Goal: Task Accomplishment & Management: Use online tool/utility

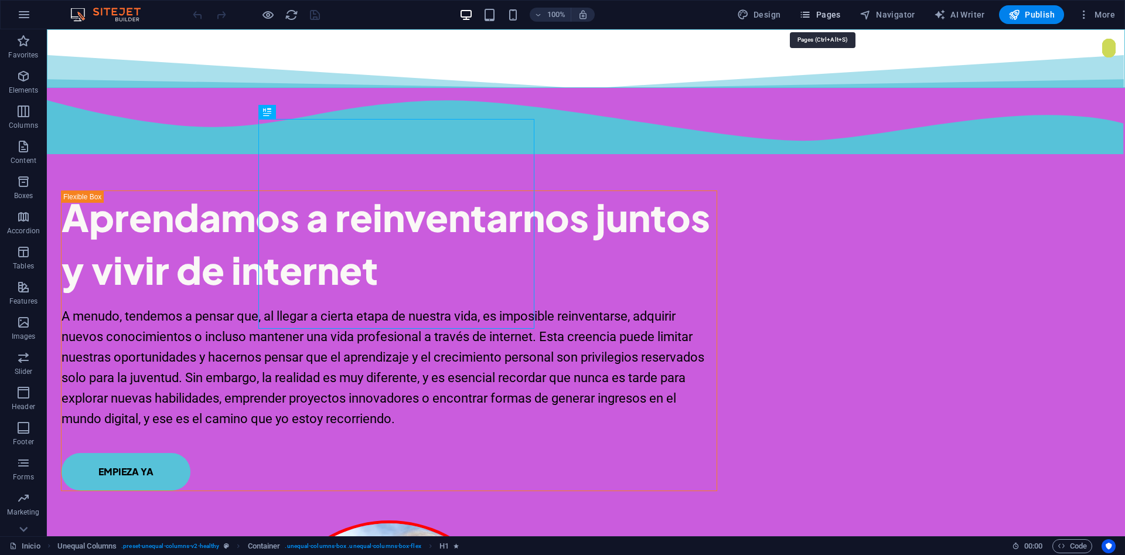
click at [834, 13] on span "Pages" at bounding box center [820, 15] width 41 height 12
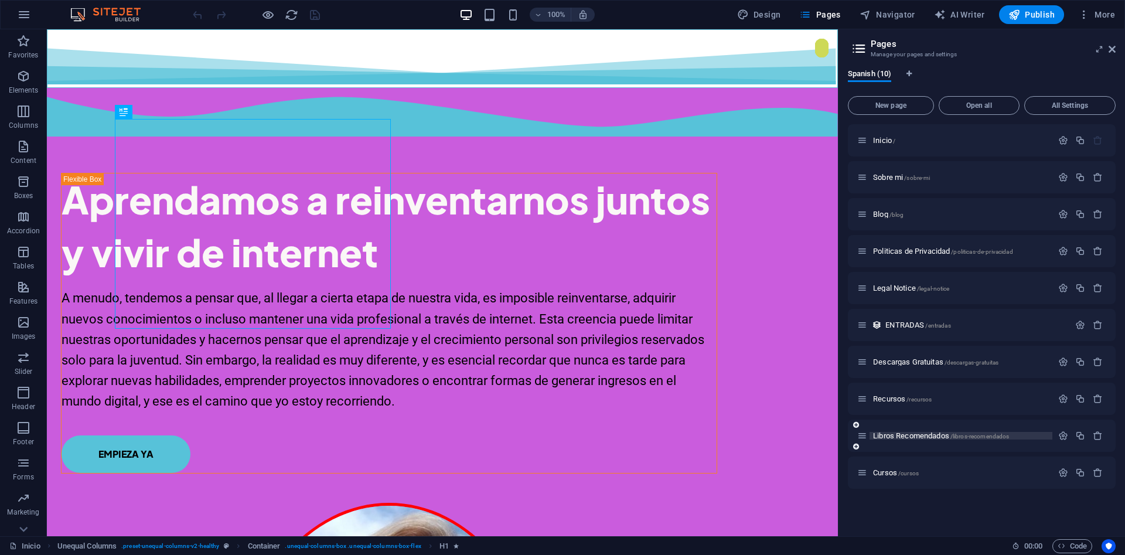
click at [907, 436] on span "Libros Recomendados /libros-recomendados" at bounding box center [941, 435] width 136 height 9
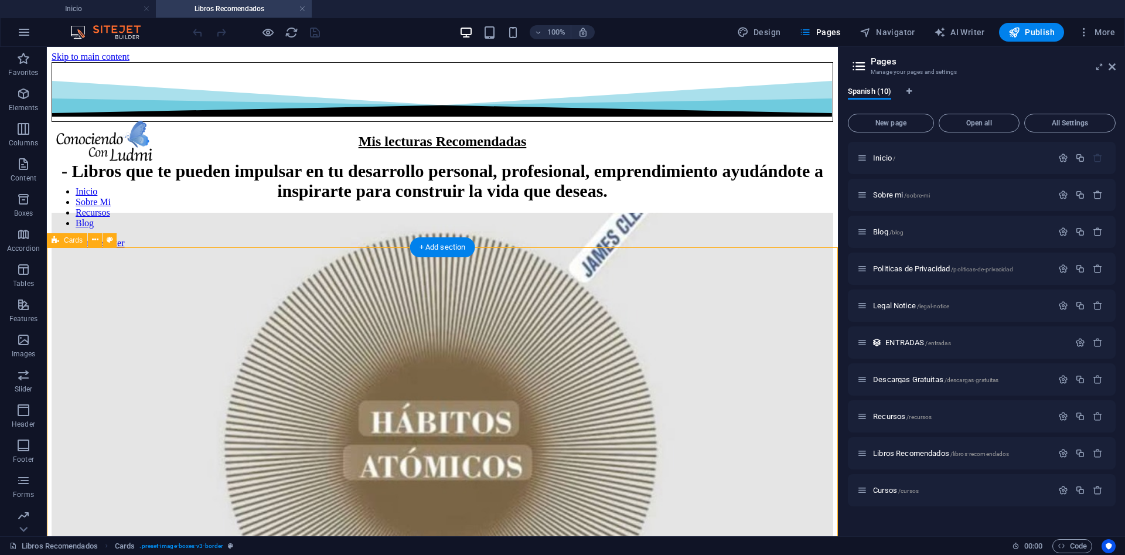
scroll to position [60, 0]
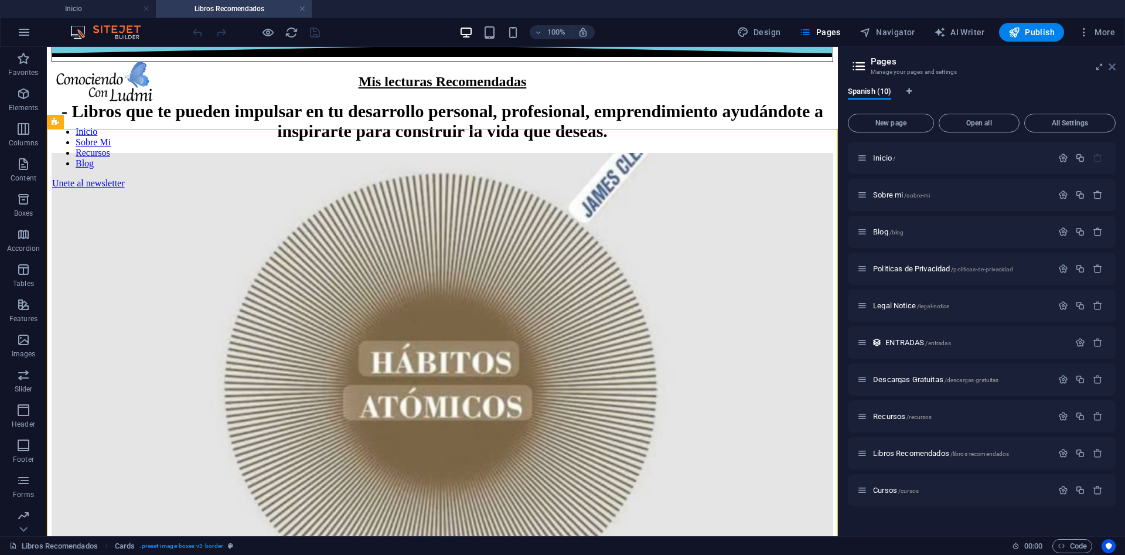
drag, startPoint x: 1109, startPoint y: 67, endPoint x: 1060, endPoint y: 21, distance: 67.6
click at [1109, 67] on icon at bounding box center [1112, 66] width 7 height 9
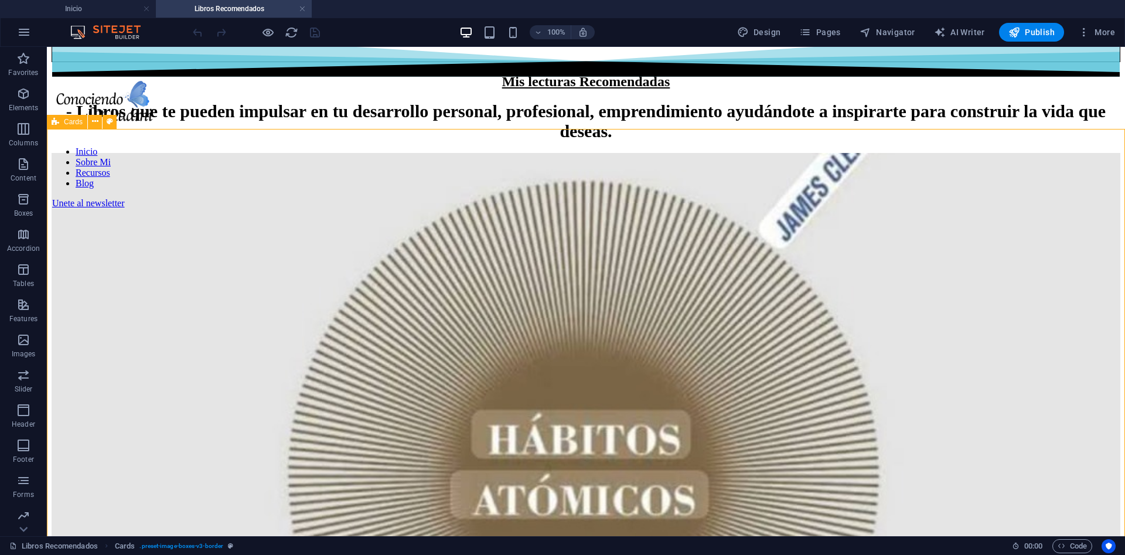
click at [73, 118] on span "Cards" at bounding box center [73, 121] width 19 height 7
select select "rem"
select select "preset-image-boxes-v3-border"
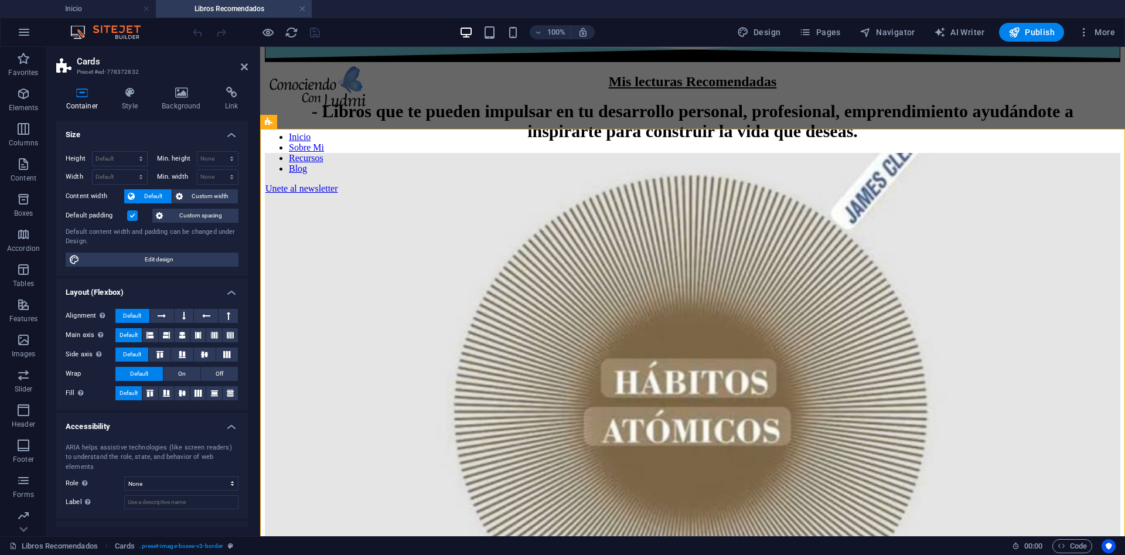
scroll to position [39, 0]
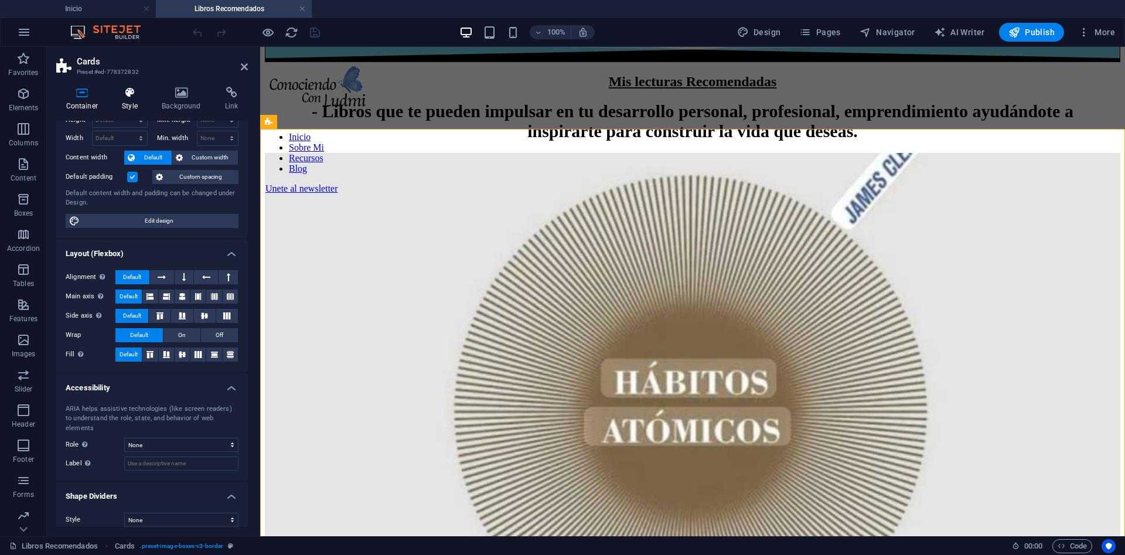
click at [134, 91] on icon at bounding box center [130, 93] width 35 height 12
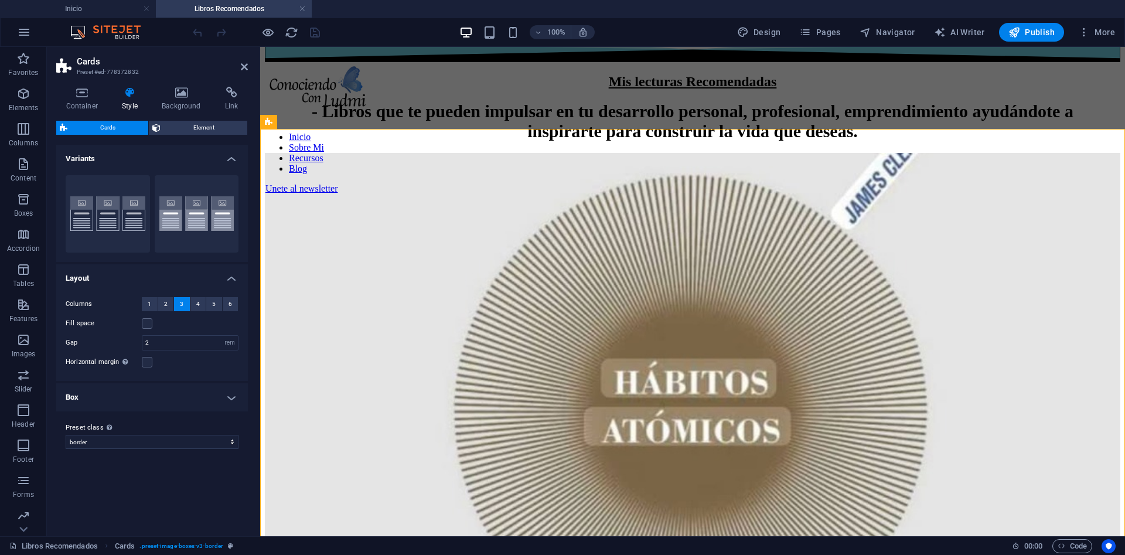
click at [172, 397] on h4 "Box" at bounding box center [152, 397] width 192 height 28
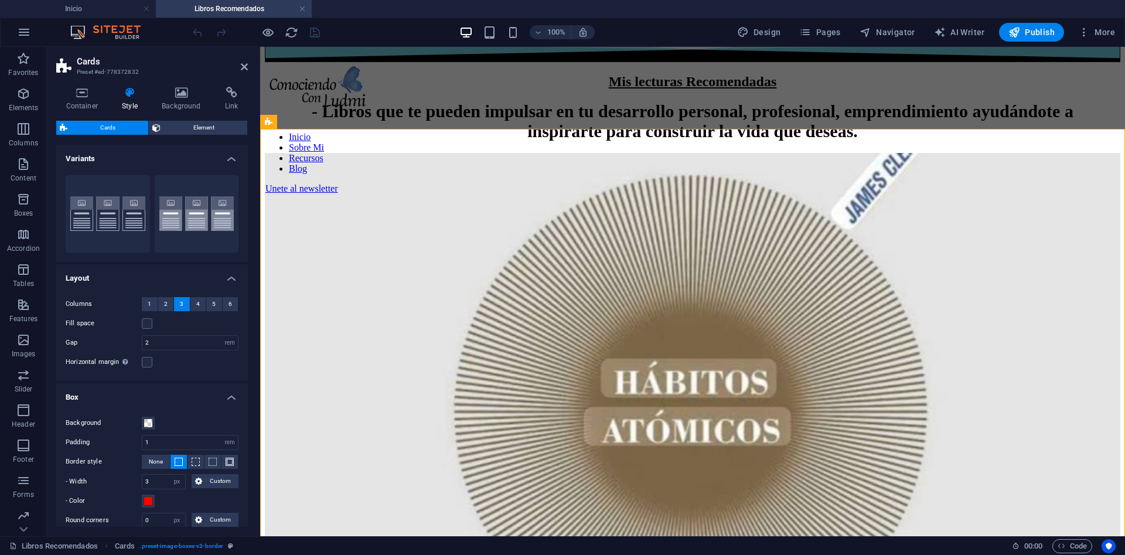
click at [172, 395] on h4 "Box" at bounding box center [152, 393] width 192 height 21
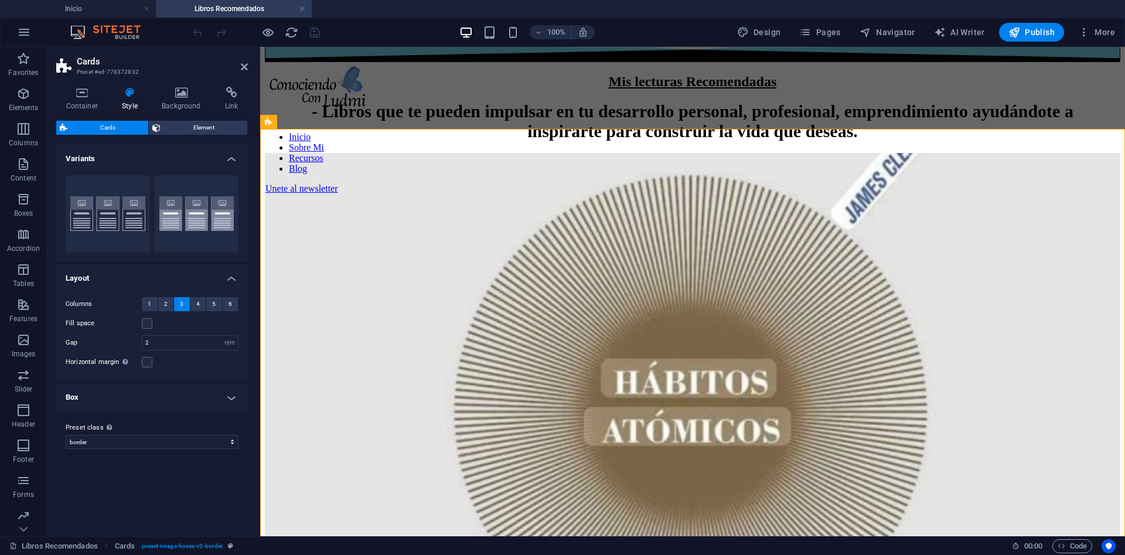
click at [163, 391] on h4 "Box" at bounding box center [152, 397] width 192 height 28
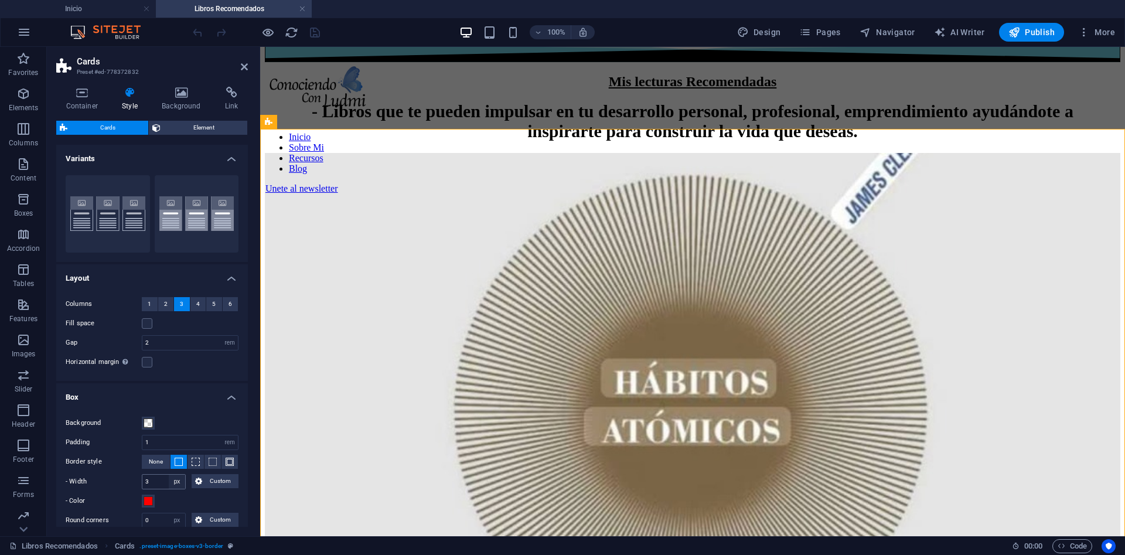
scroll to position [79, 0]
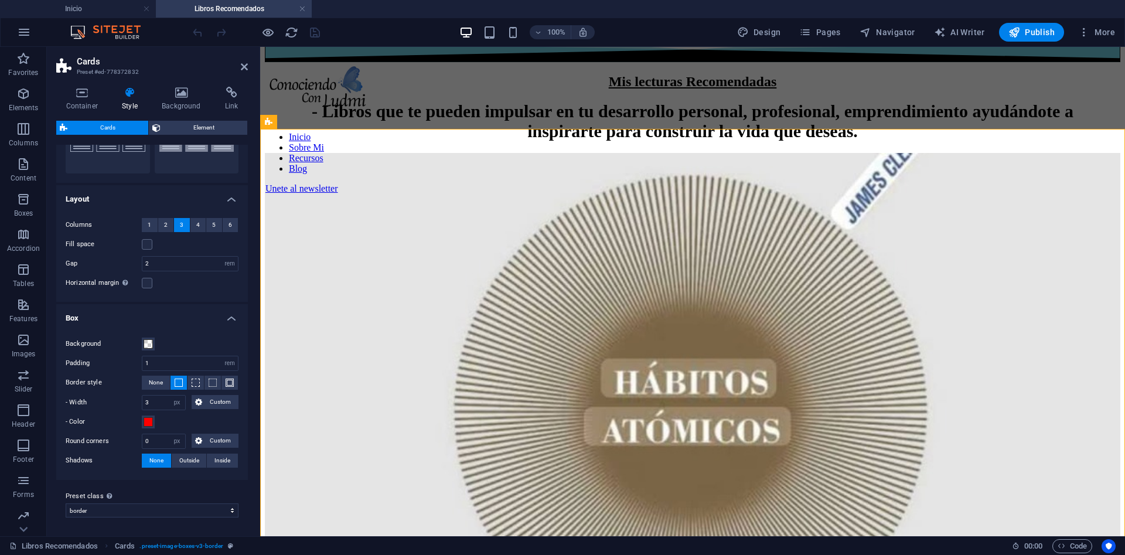
click at [182, 317] on h4 "Box" at bounding box center [152, 314] width 192 height 21
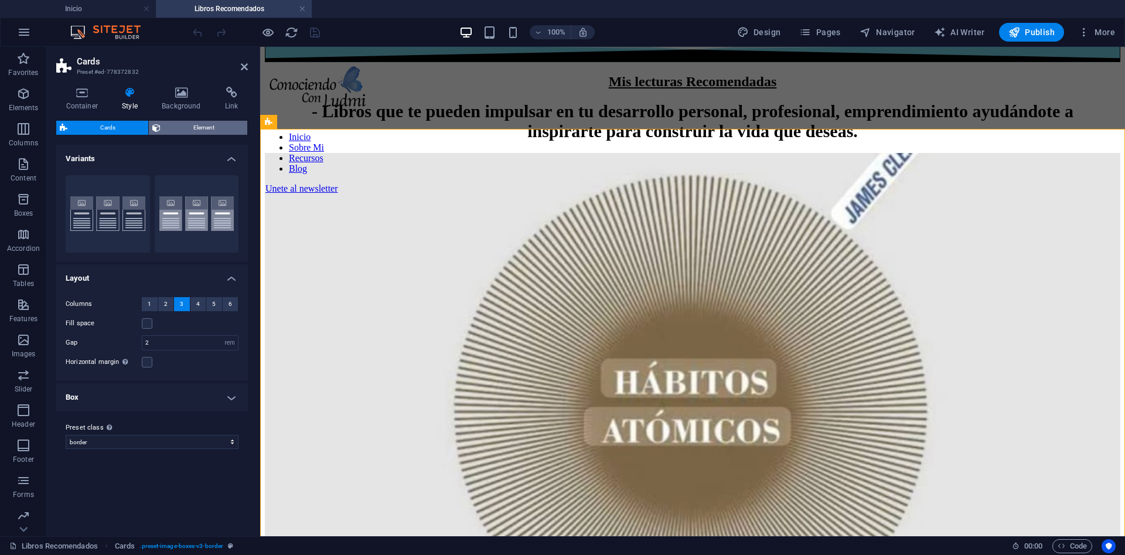
click at [209, 127] on span "Element" at bounding box center [204, 128] width 80 height 14
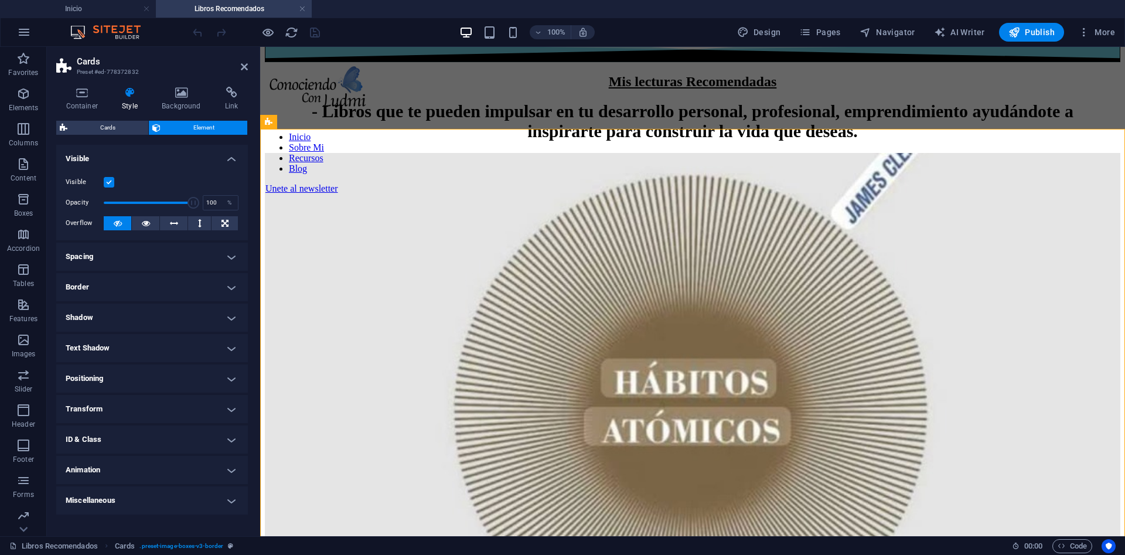
click at [250, 64] on aside "Cards Preset #ed-778372832 Container Style Background Link Size Height Default …" at bounding box center [153, 291] width 213 height 489
click at [21, 98] on icon "button" at bounding box center [23, 94] width 14 height 14
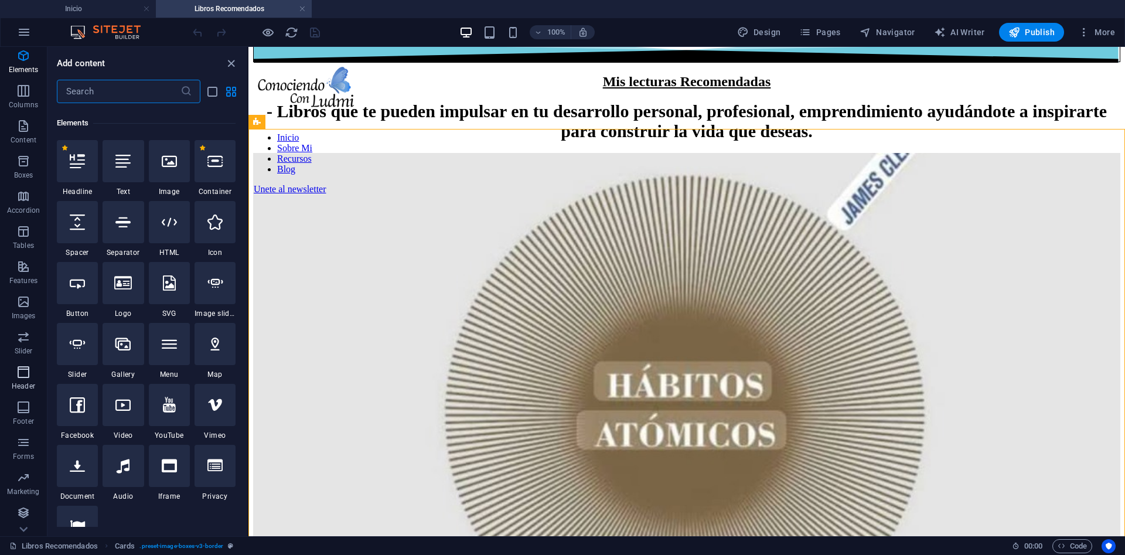
scroll to position [125, 0]
click at [16, 343] on icon "button" at bounding box center [23, 337] width 14 height 14
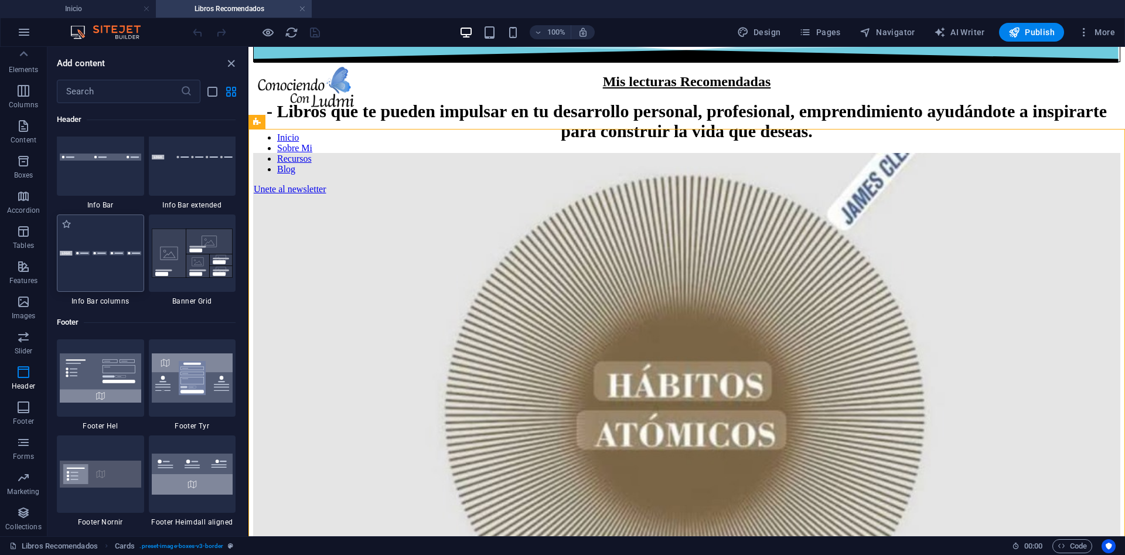
scroll to position [7663, 0]
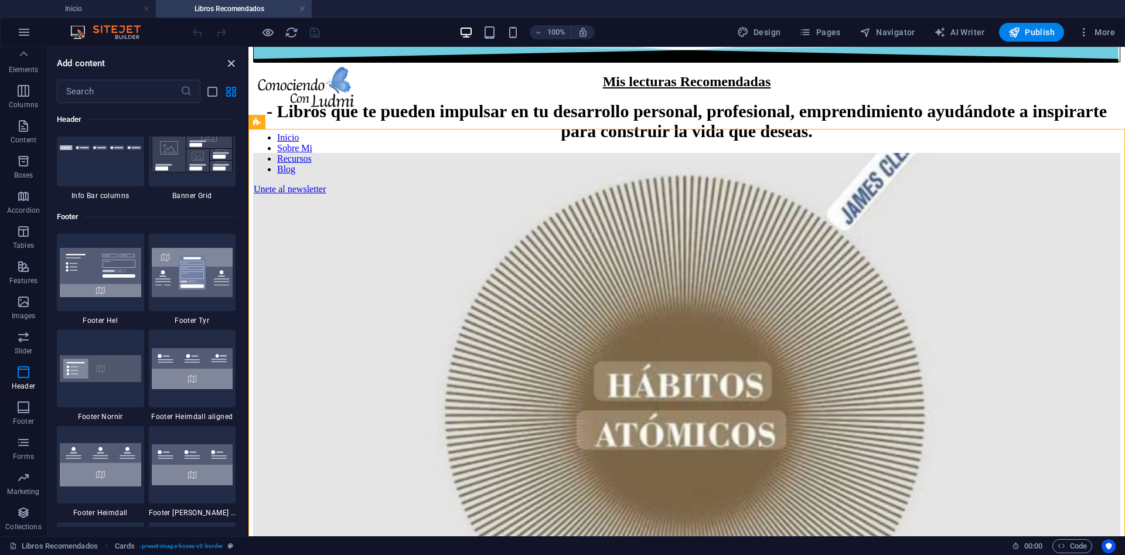
click at [233, 62] on icon "close panel" at bounding box center [231, 63] width 13 height 13
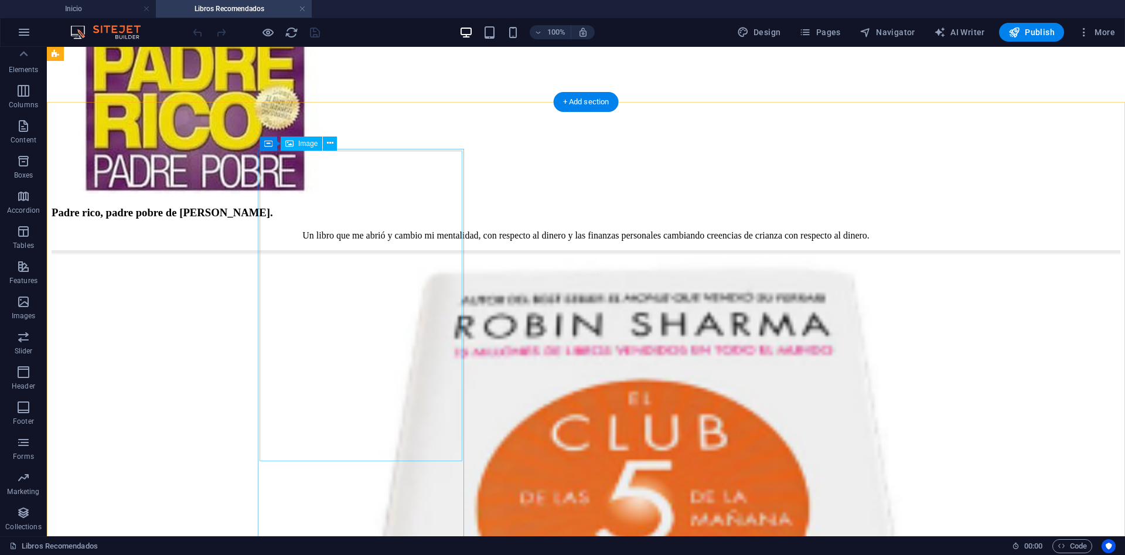
scroll to position [837, 0]
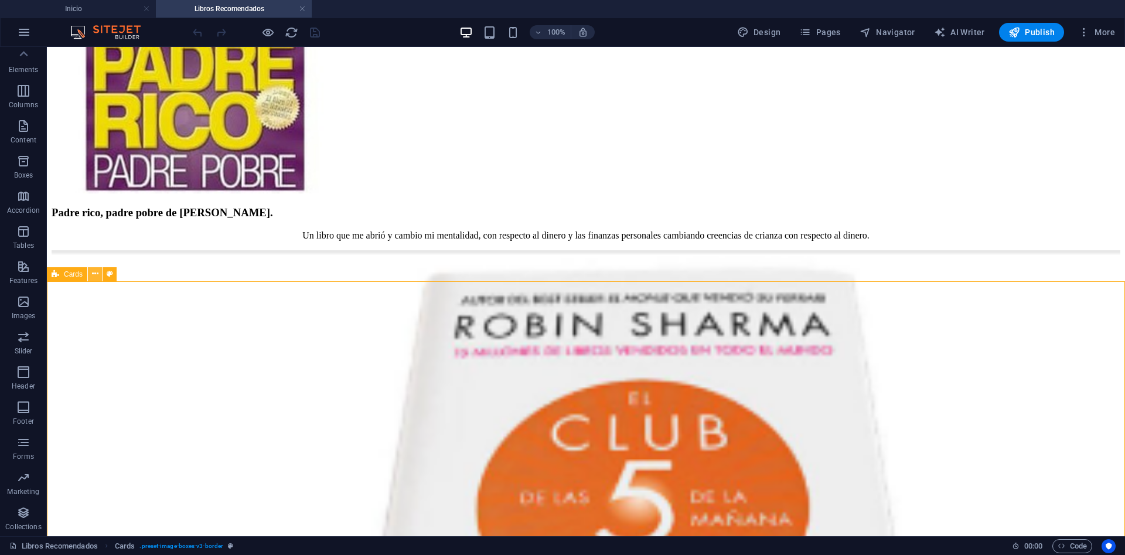
click at [99, 280] on button at bounding box center [95, 274] width 14 height 14
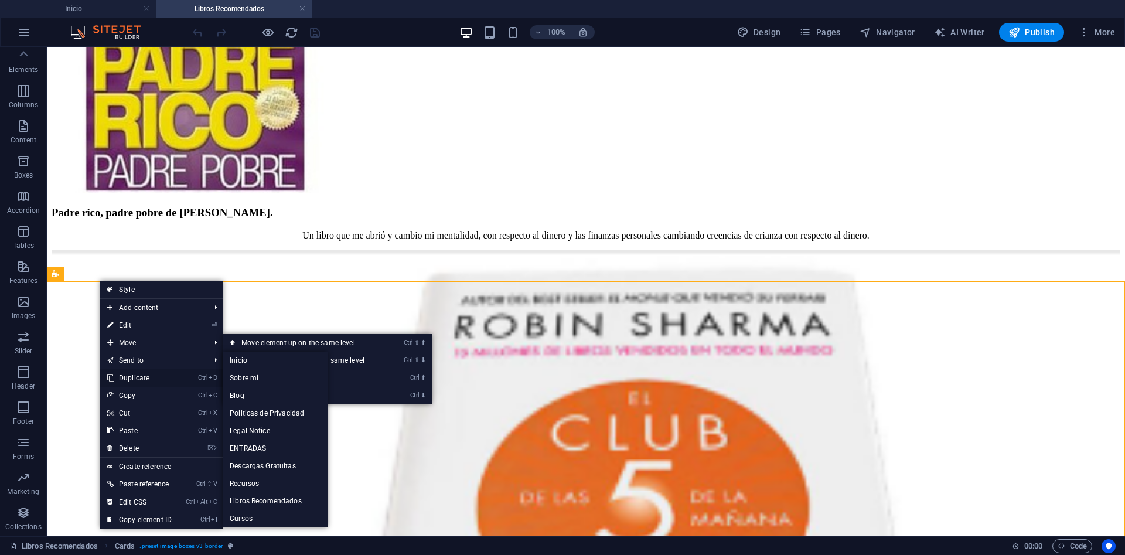
drag, startPoint x: 165, startPoint y: 376, endPoint x: 121, endPoint y: 329, distance: 64.3
click at [165, 376] on link "Ctrl D Duplicate" at bounding box center [139, 378] width 79 height 18
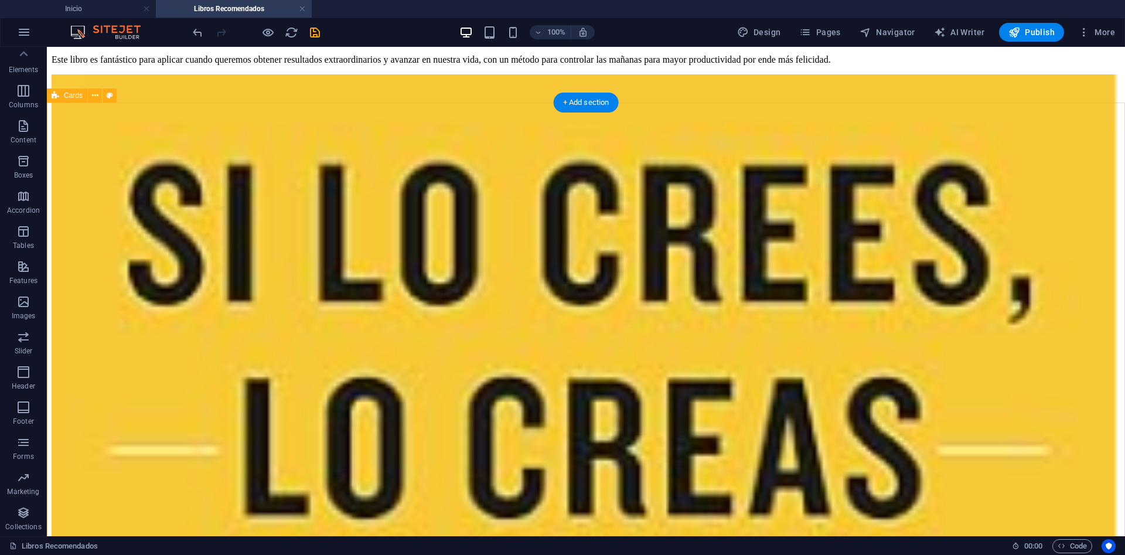
scroll to position [1632, 0]
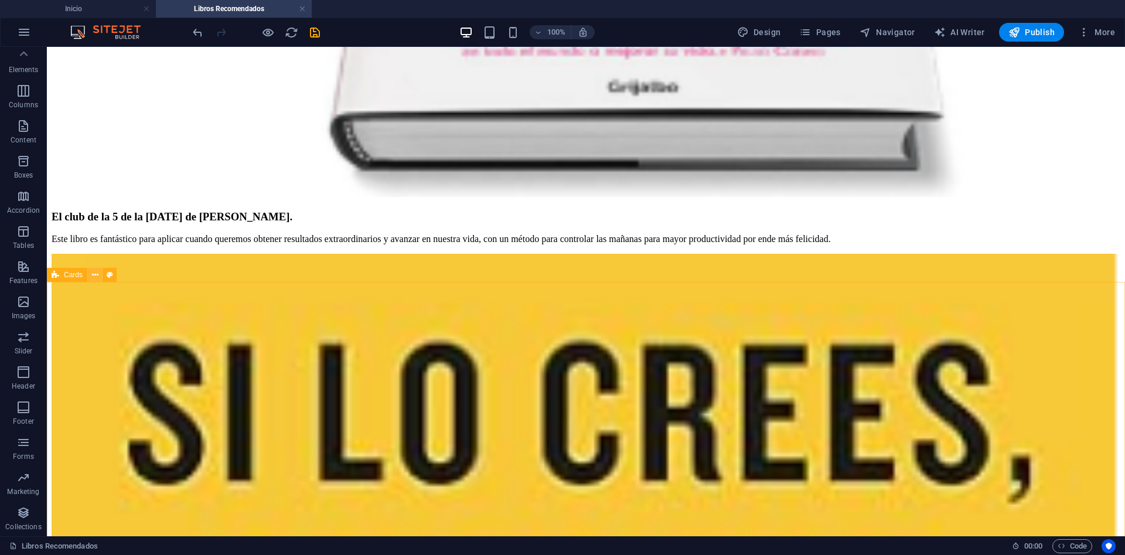
click at [94, 275] on icon at bounding box center [95, 275] width 6 height 12
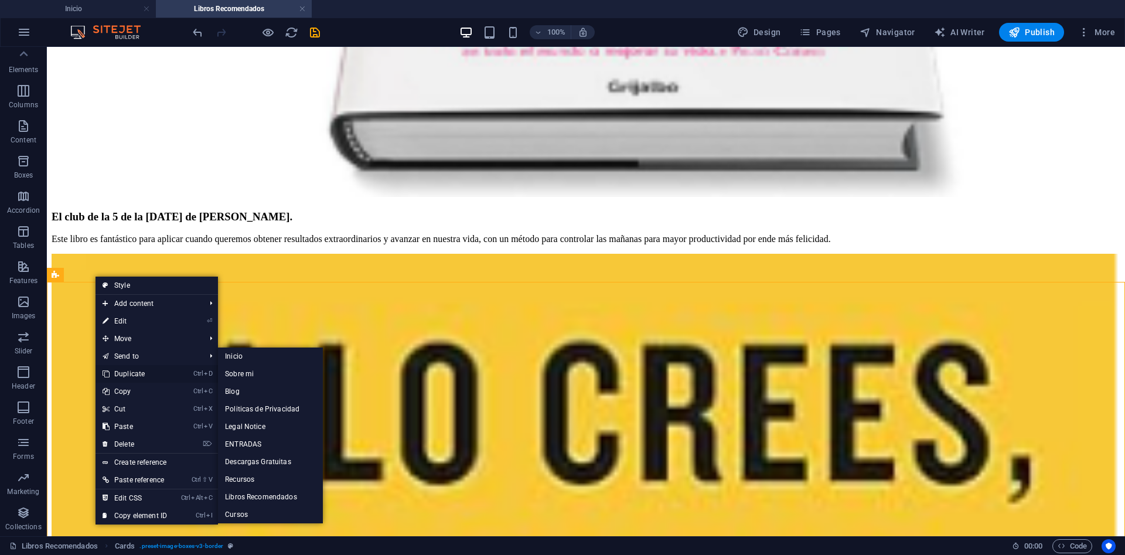
drag, startPoint x: 147, startPoint y: 374, endPoint x: 115, endPoint y: 329, distance: 55.1
click at [147, 374] on link "Ctrl D Duplicate" at bounding box center [135, 374] width 79 height 18
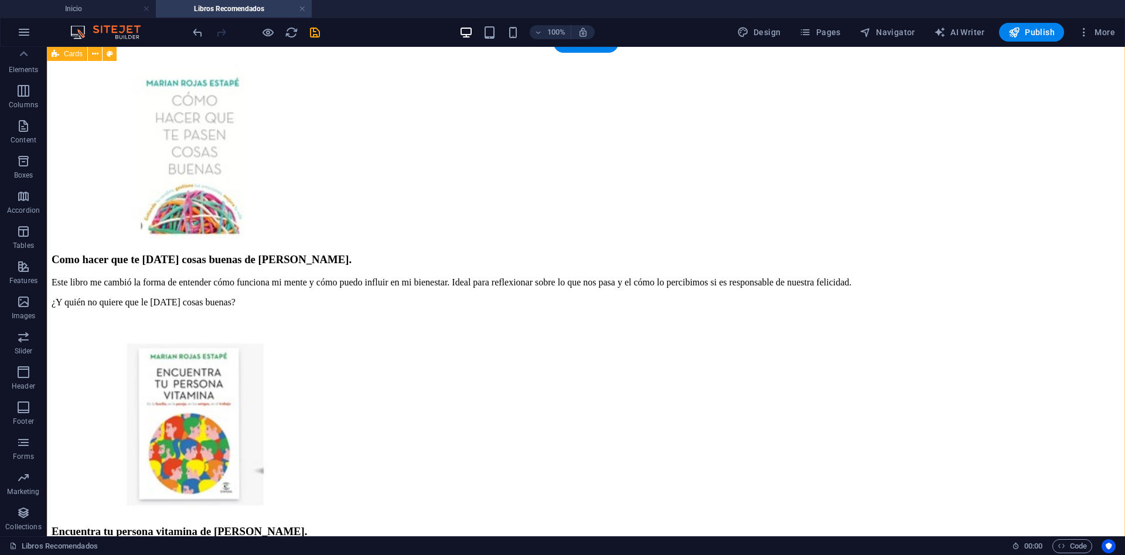
scroll to position [2309, 0]
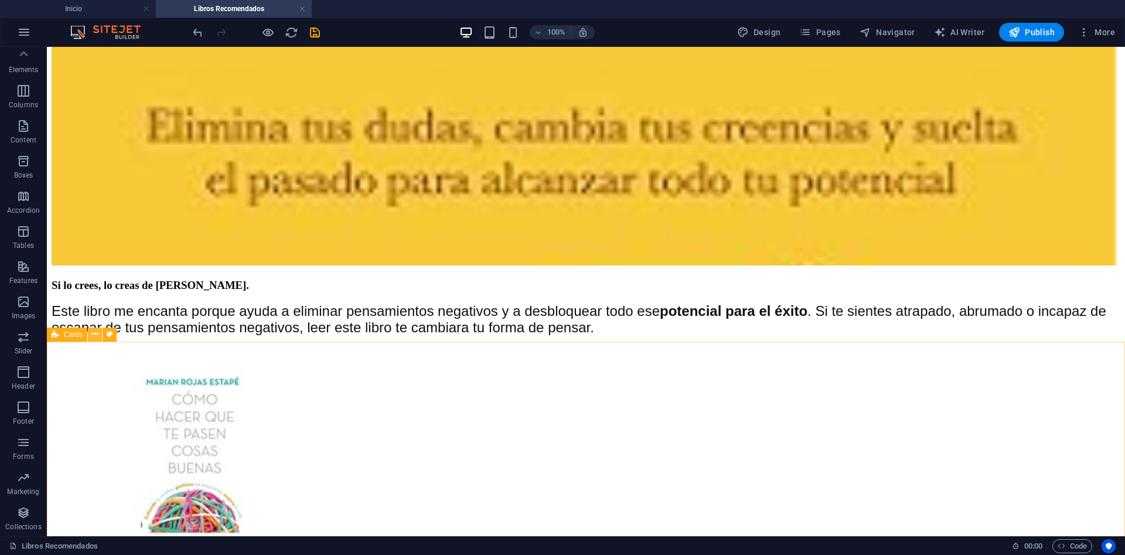
click at [92, 338] on icon at bounding box center [95, 334] width 6 height 12
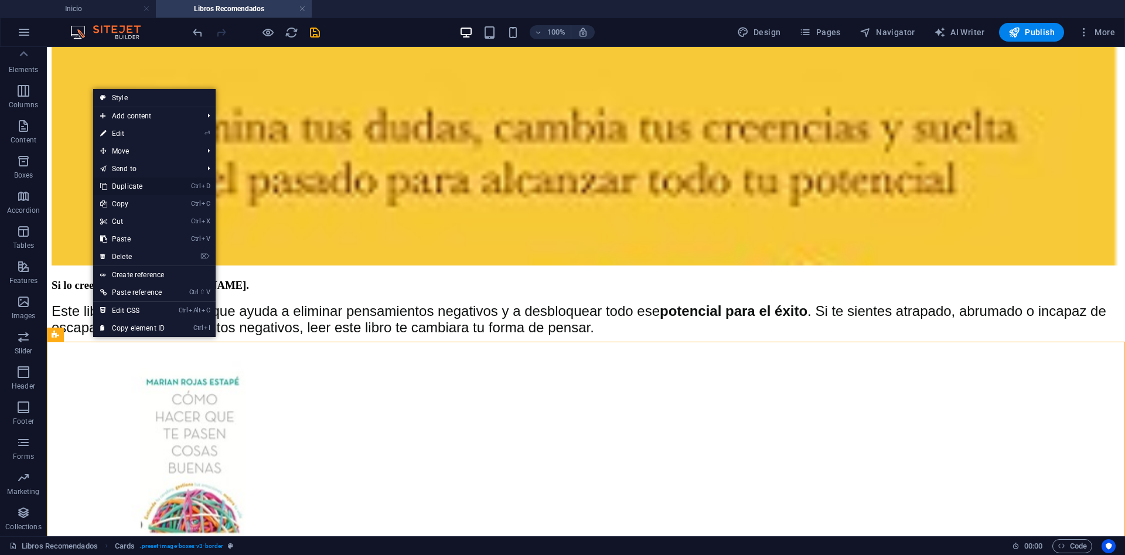
click at [143, 188] on link "Ctrl D Duplicate" at bounding box center [132, 187] width 79 height 18
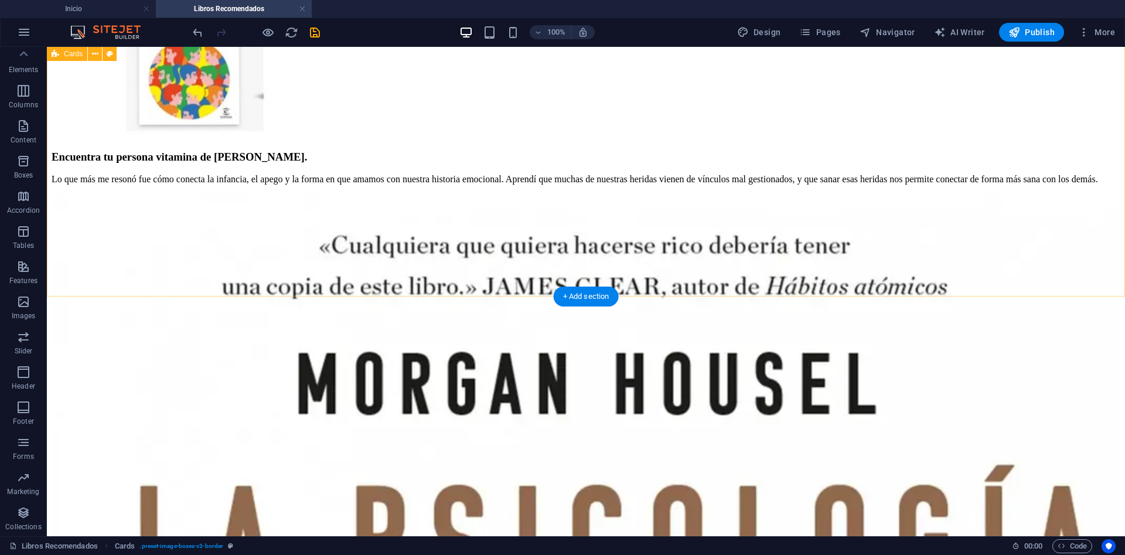
scroll to position [3464, 0]
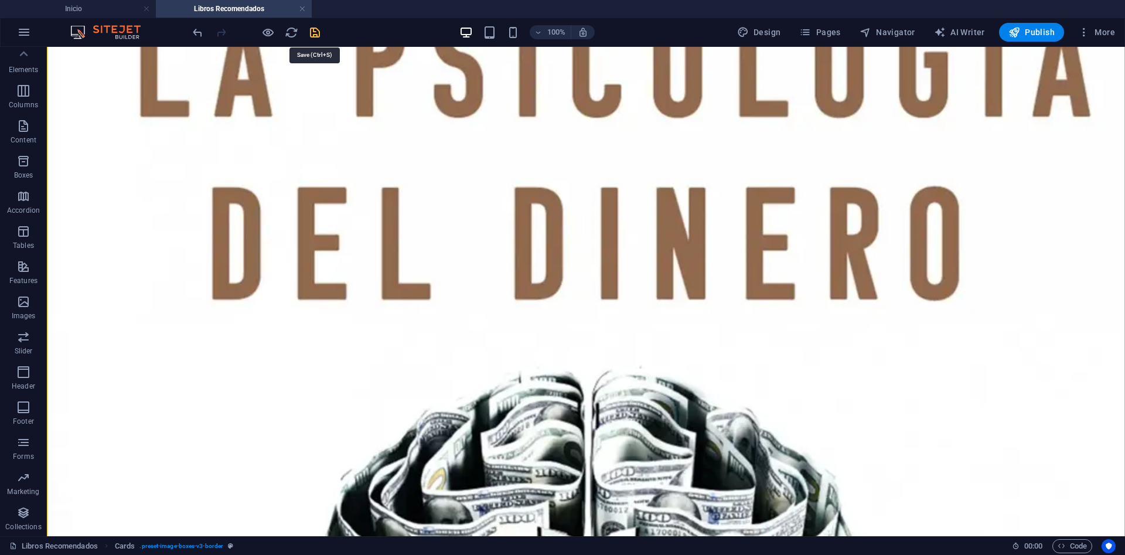
click at [317, 36] on icon "save" at bounding box center [314, 32] width 13 height 13
